Goal: Information Seeking & Learning: Learn about a topic

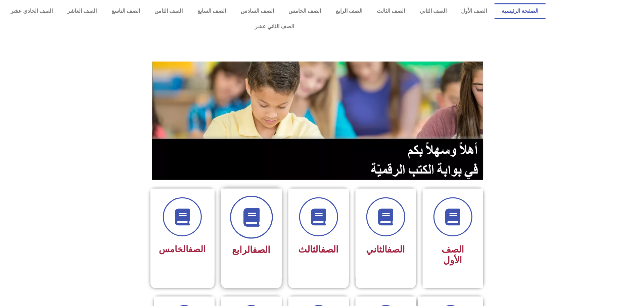
click at [262, 208] on span at bounding box center [251, 216] width 43 height 43
click at [185, 208] on icon at bounding box center [182, 217] width 18 height 18
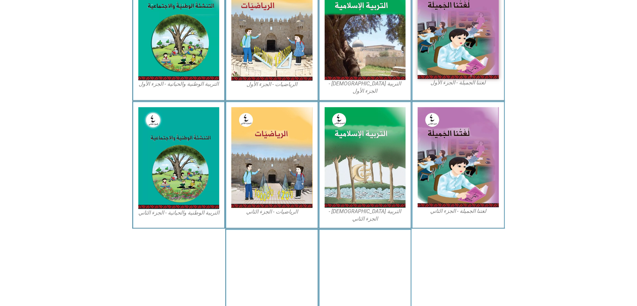
scroll to position [279, 0]
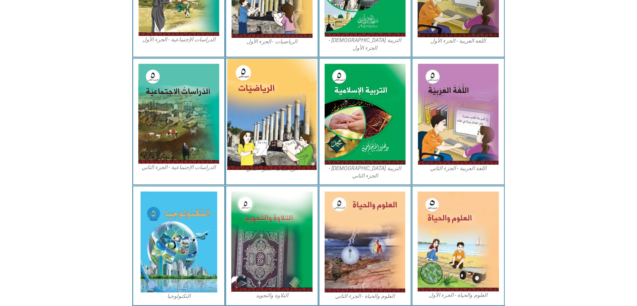
scroll to position [281, 0]
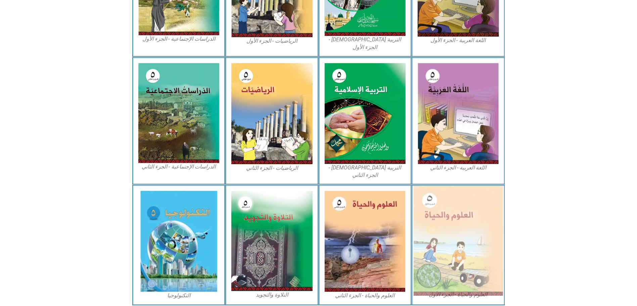
click at [450, 191] on img at bounding box center [458, 241] width 89 height 110
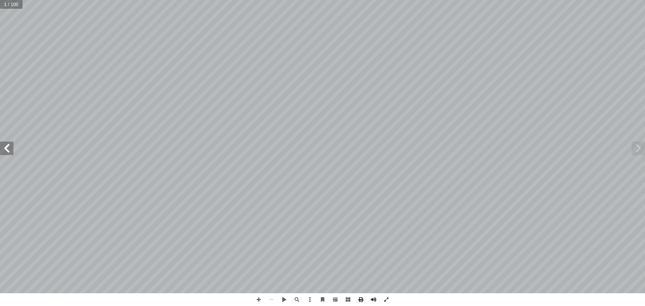
click at [335, 301] on span at bounding box center [335, 299] width 13 height 13
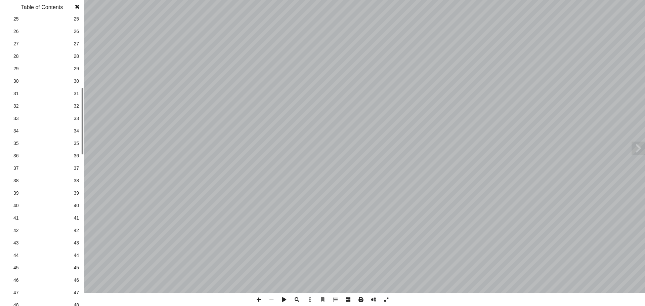
click at [77, 132] on span "34" at bounding box center [76, 130] width 5 height 7
click at [79, 5] on span at bounding box center [77, 6] width 12 height 13
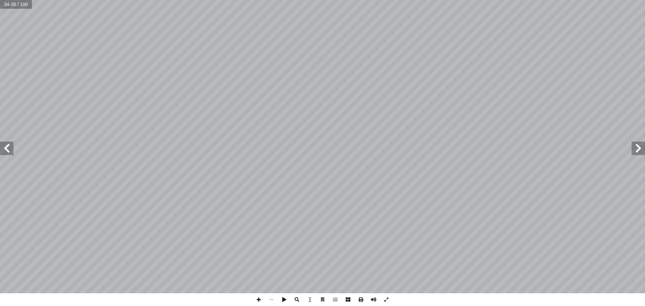
click at [6, 147] on span at bounding box center [6, 147] width 13 height 13
click at [258, 301] on span at bounding box center [258, 299] width 13 height 13
click at [260, 302] on span at bounding box center [258, 299] width 13 height 13
